Goal: Find specific page/section: Find specific page/section

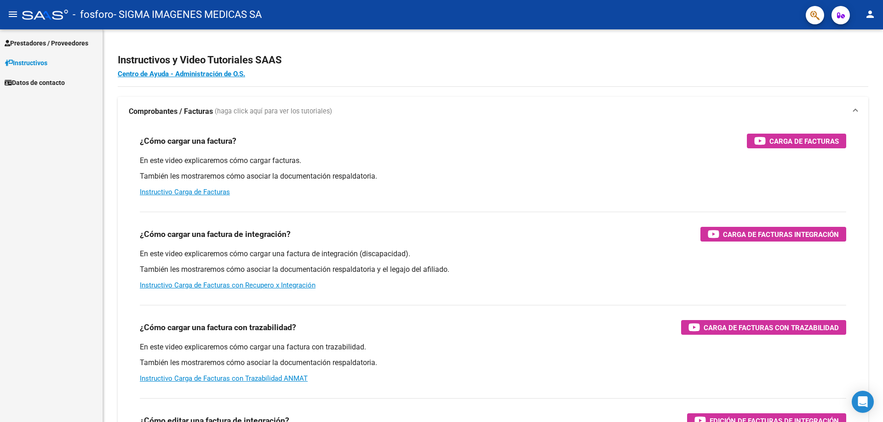
click at [58, 44] on span "Prestadores / Proveedores" at bounding box center [47, 43] width 84 height 10
click at [57, 44] on span "Prestadores / Proveedores" at bounding box center [47, 43] width 84 height 10
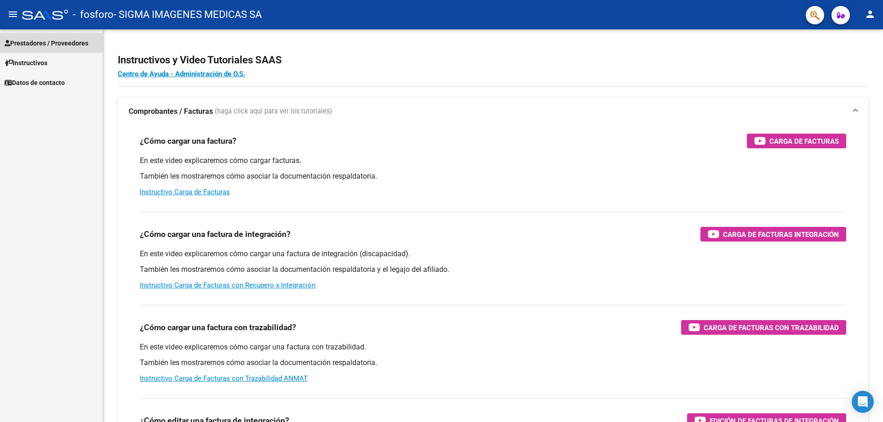
click at [57, 44] on span "Prestadores / Proveedores" at bounding box center [47, 43] width 84 height 10
click at [61, 41] on span "Prestadores / Proveedores" at bounding box center [47, 43] width 84 height 10
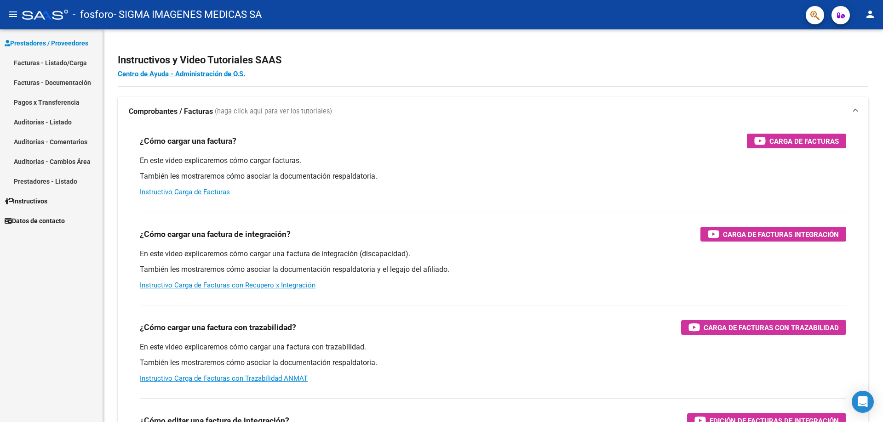
click at [59, 103] on link "Pagos x Transferencia" at bounding box center [51, 102] width 103 height 20
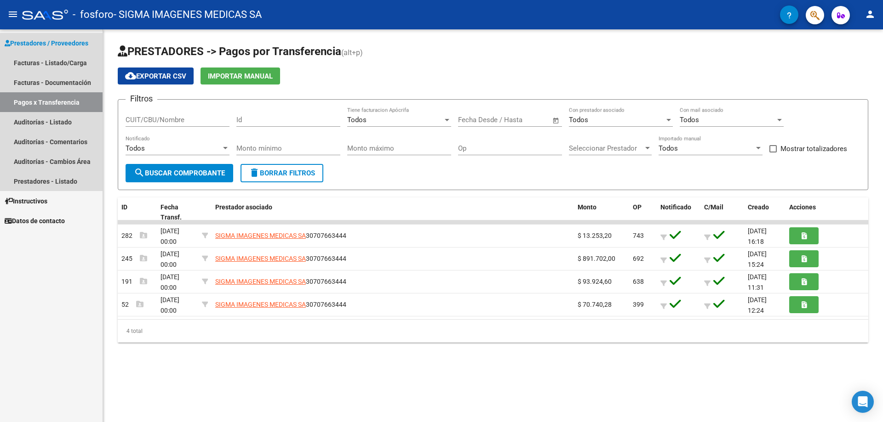
click at [62, 106] on link "Pagos x Transferencia" at bounding box center [51, 102] width 103 height 20
